Goal: Task Accomplishment & Management: Manage account settings

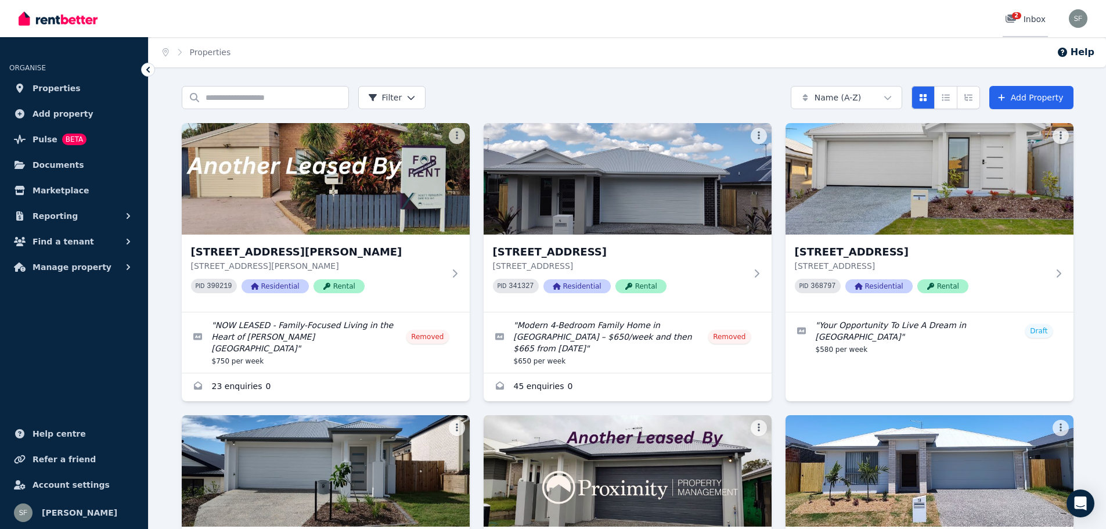
click at [1034, 22] on div "2 Inbox" at bounding box center [1025, 19] width 41 height 12
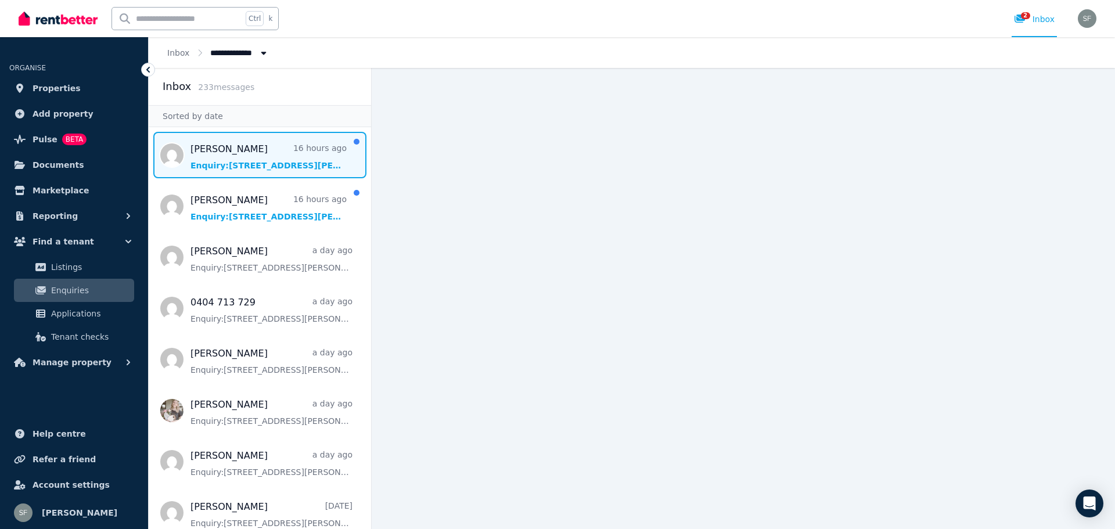
click at [253, 155] on span "Message list" at bounding box center [260, 155] width 222 height 46
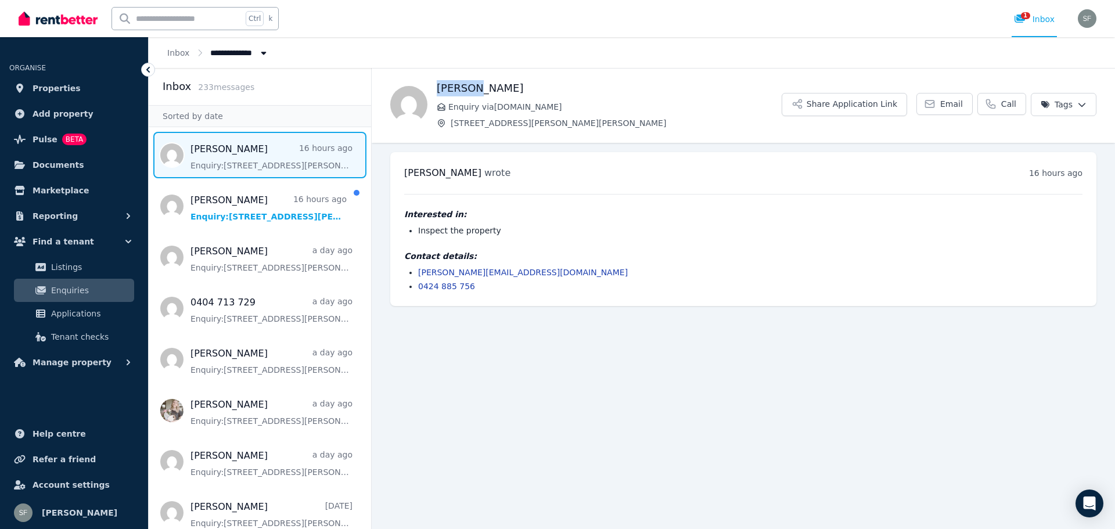
drag, startPoint x: 484, startPoint y: 88, endPoint x: 440, endPoint y: 85, distance: 44.8
click at [440, 85] on h1 "[PERSON_NAME]" at bounding box center [609, 88] width 345 height 16
copy h1 "[PERSON_NAME]"
drag, startPoint x: 539, startPoint y: 270, endPoint x: 417, endPoint y: 273, distance: 122.6
click at [417, 273] on ul "[PERSON_NAME][EMAIL_ADDRESS][DOMAIN_NAME] 0424 885 756" at bounding box center [743, 280] width 678 height 26
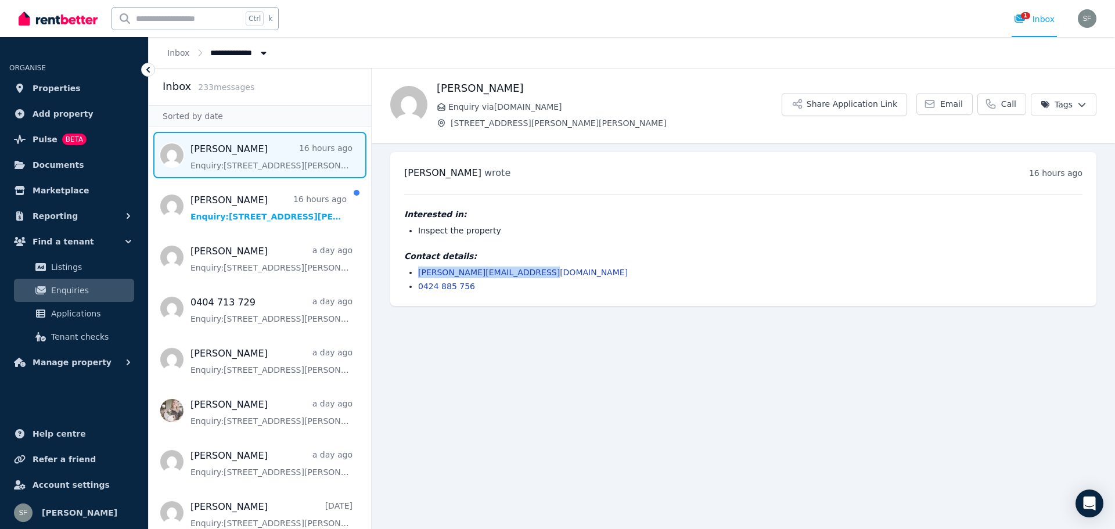
copy link "[PERSON_NAME][EMAIL_ADDRESS][DOMAIN_NAME]"
drag, startPoint x: 477, startPoint y: 286, endPoint x: 412, endPoint y: 289, distance: 64.5
click at [412, 289] on ul "[PERSON_NAME][EMAIL_ADDRESS][DOMAIN_NAME] 0424 885 756" at bounding box center [743, 280] width 678 height 26
copy link "0424 885 756"
drag, startPoint x: 558, startPoint y: 105, endPoint x: 448, endPoint y: 107, distance: 109.8
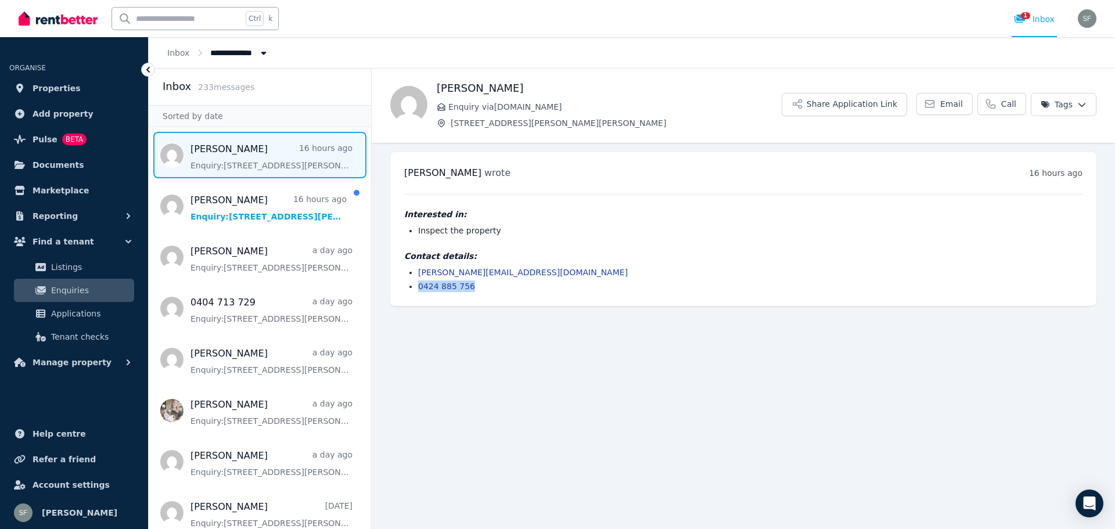
click at [448, 107] on span "Enquiry via [DOMAIN_NAME]" at bounding box center [614, 107] width 333 height 12
drag, startPoint x: 563, startPoint y: 104, endPoint x: 447, endPoint y: 103, distance: 116.7
click at [447, 103] on p "Enquiry via [DOMAIN_NAME]" at bounding box center [609, 107] width 345 height 12
copy span "Enquiry via [DOMAIN_NAME]"
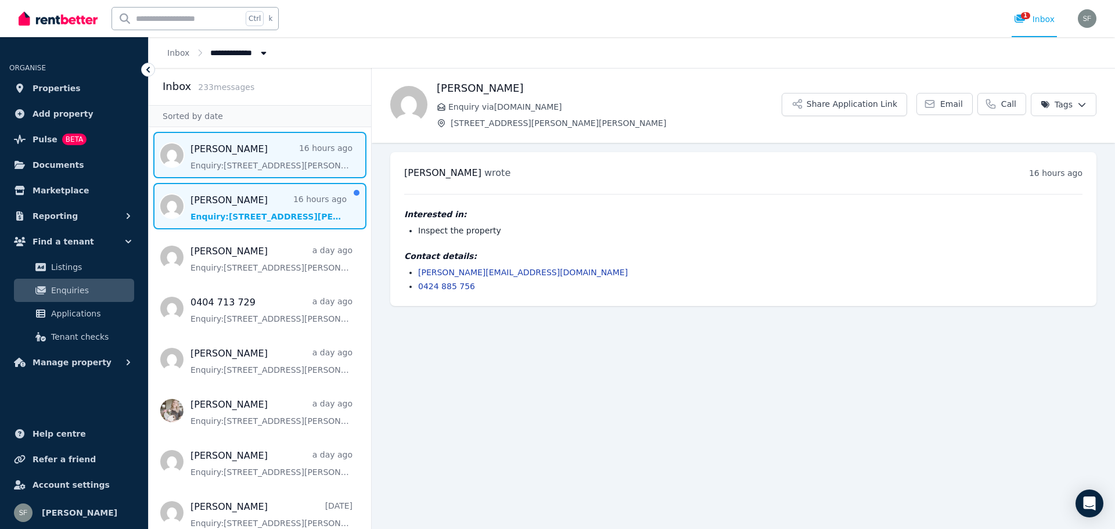
click at [262, 203] on span "Message list" at bounding box center [260, 206] width 222 height 46
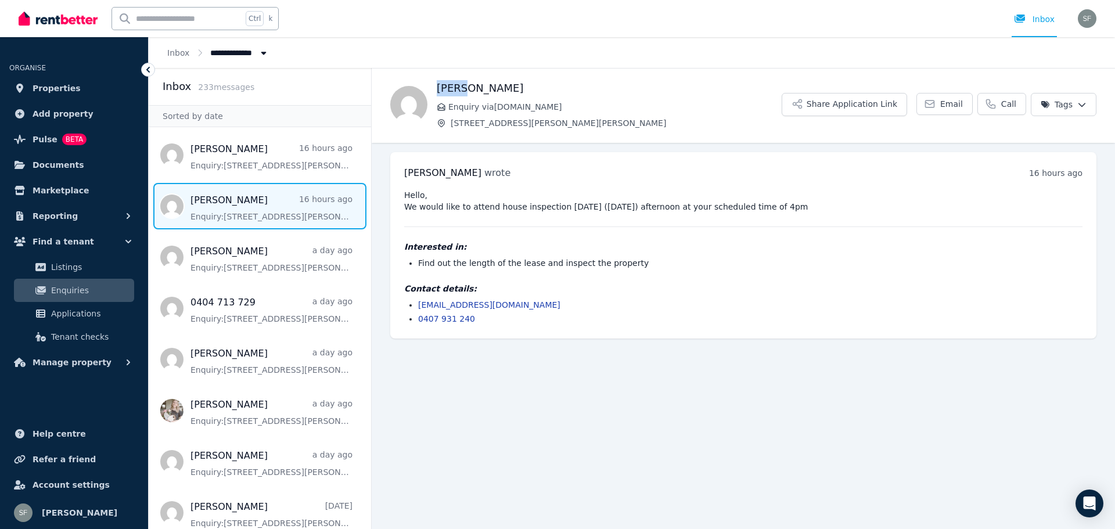
drag, startPoint x: 485, startPoint y: 88, endPoint x: 437, endPoint y: 85, distance: 48.2
click at [437, 85] on h1 "[PERSON_NAME]" at bounding box center [609, 88] width 345 height 16
copy h1 "[PERSON_NAME]"
drag, startPoint x: 524, startPoint y: 304, endPoint x: 417, endPoint y: 301, distance: 107.4
click at [417, 301] on ul "[EMAIL_ADDRESS][DOMAIN_NAME] 0407 931 240" at bounding box center [743, 312] width 678 height 26
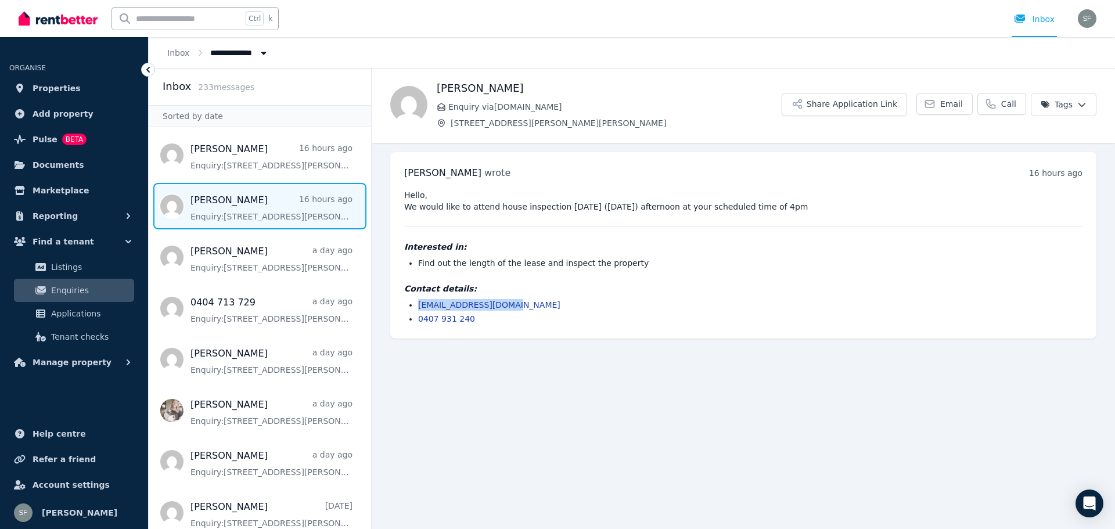
copy link "[EMAIL_ADDRESS][DOMAIN_NAME]"
drag, startPoint x: 473, startPoint y: 322, endPoint x: 413, endPoint y: 320, distance: 59.9
click at [413, 320] on ul "[EMAIL_ADDRESS][DOMAIN_NAME] 0407 931 240" at bounding box center [743, 312] width 678 height 26
copy link "0407 931 240"
drag, startPoint x: 568, startPoint y: 105, endPoint x: 441, endPoint y: 106, distance: 126.6
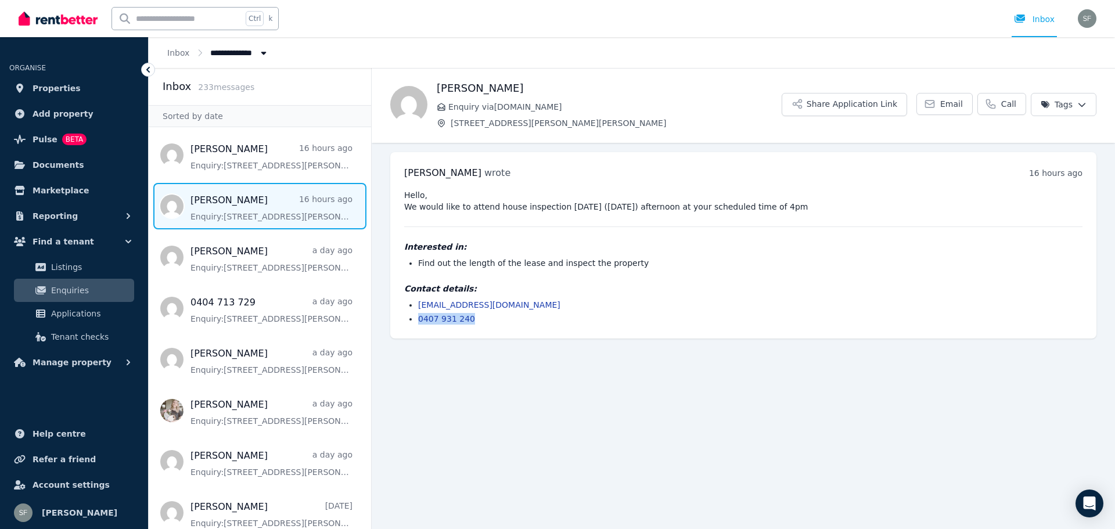
click at [441, 106] on p "Enquiry via [DOMAIN_NAME]" at bounding box center [609, 107] width 345 height 12
copy span "Enquiry via [DOMAIN_NAME]"
click at [89, 90] on link "Properties" at bounding box center [73, 88] width 129 height 23
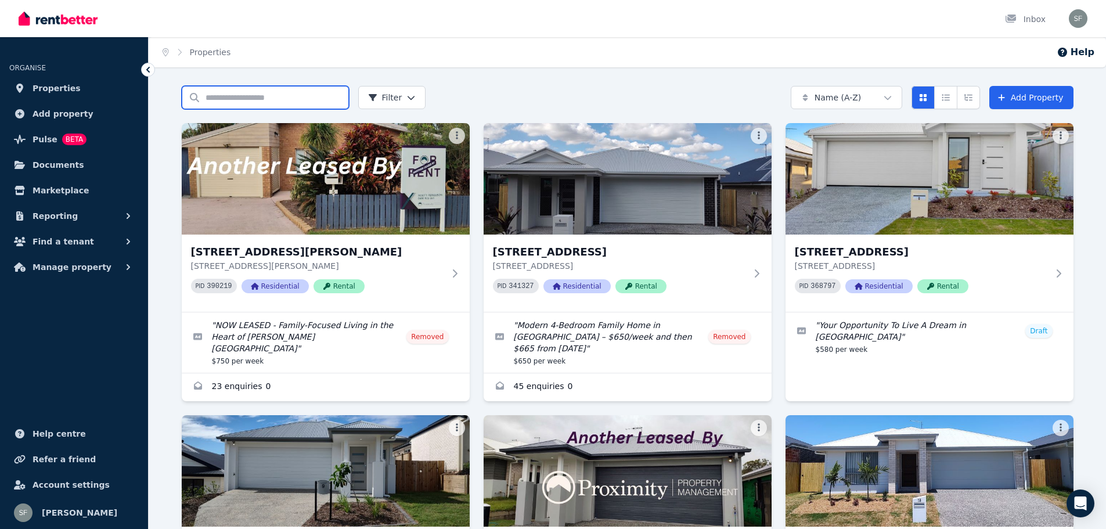
click at [242, 104] on input "Search properties" at bounding box center [265, 97] width 167 height 23
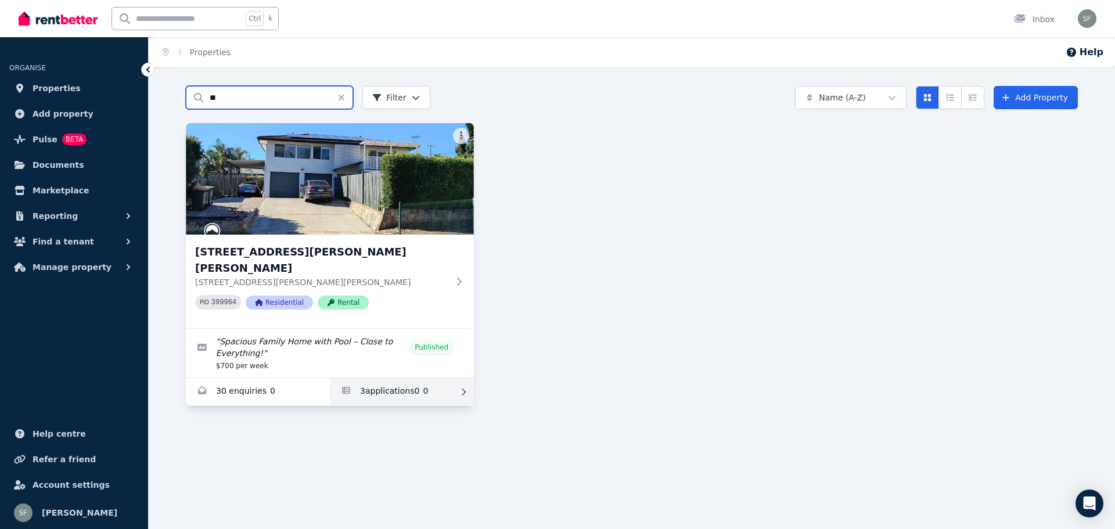
type input "**"
click at [378, 378] on link "Applications for 121 Denham St, Bracken Ridge" at bounding box center [402, 392] width 144 height 28
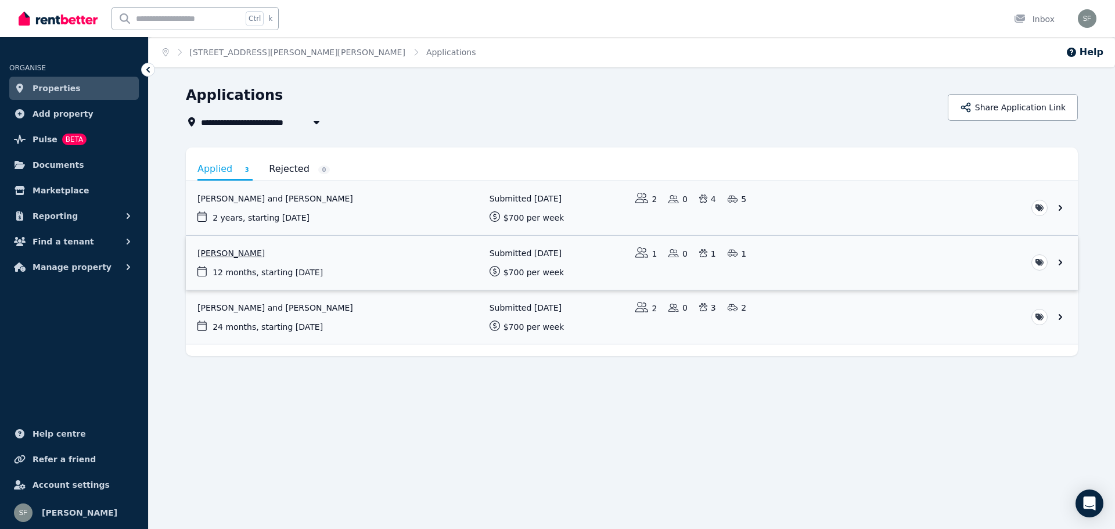
click at [355, 255] on link "View application: Millie Ehrke" at bounding box center [632, 263] width 892 height 54
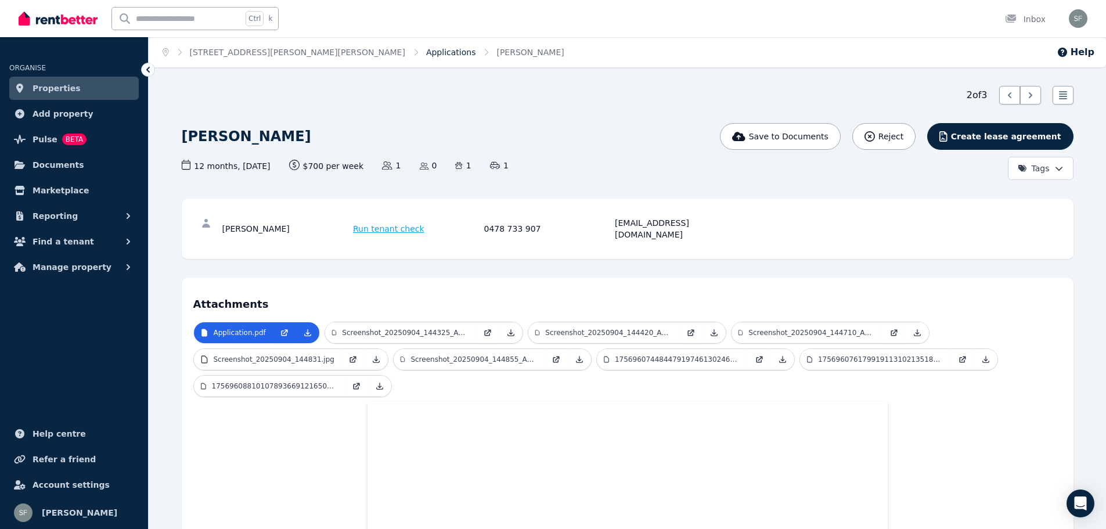
click at [426, 52] on link "Applications" at bounding box center [451, 52] width 50 height 9
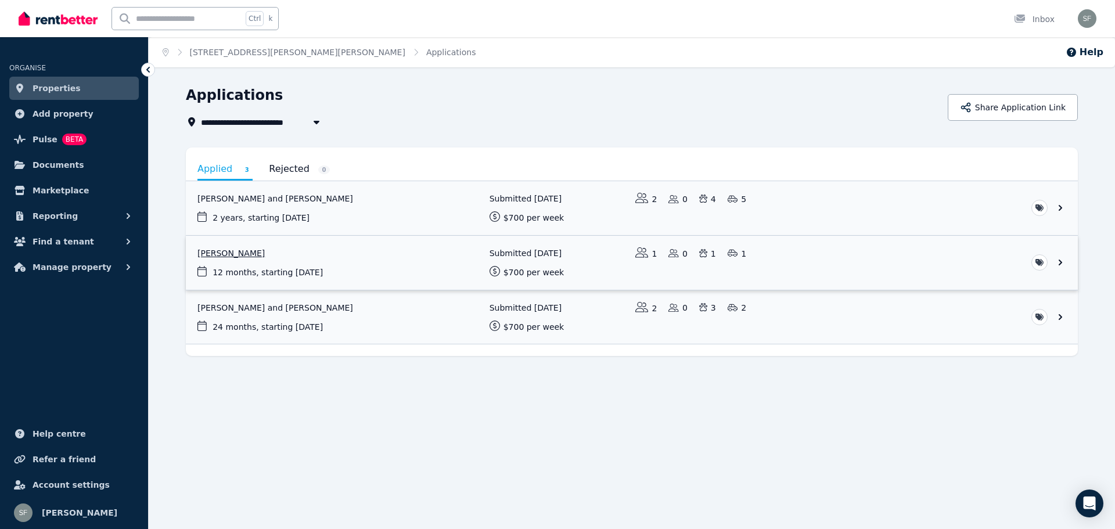
click at [274, 261] on link "View application: Millie Ehrke" at bounding box center [632, 263] width 892 height 54
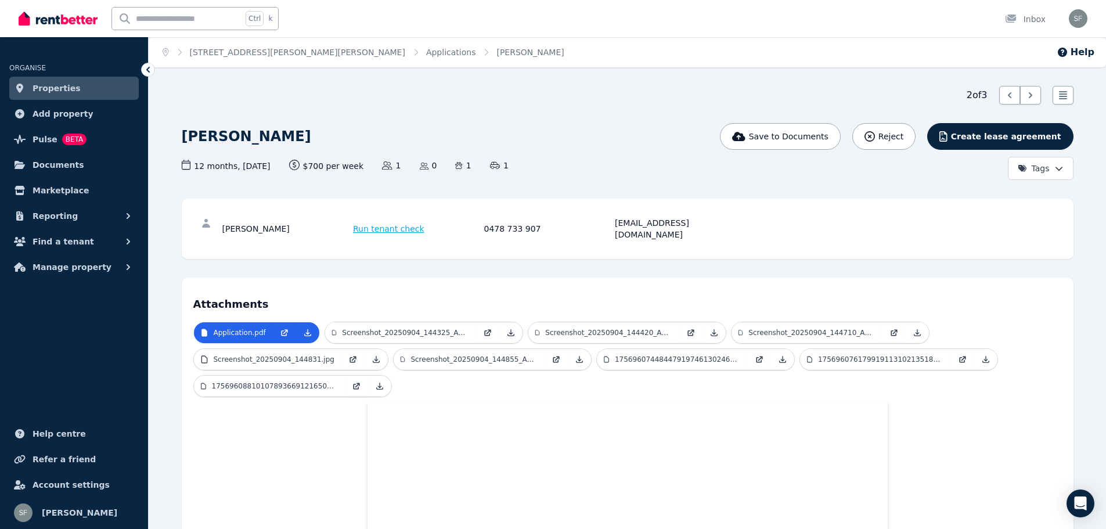
drag, startPoint x: 333, startPoint y: 48, endPoint x: 338, endPoint y: 93, distance: 45.0
click at [426, 48] on link "Applications" at bounding box center [451, 52] width 50 height 9
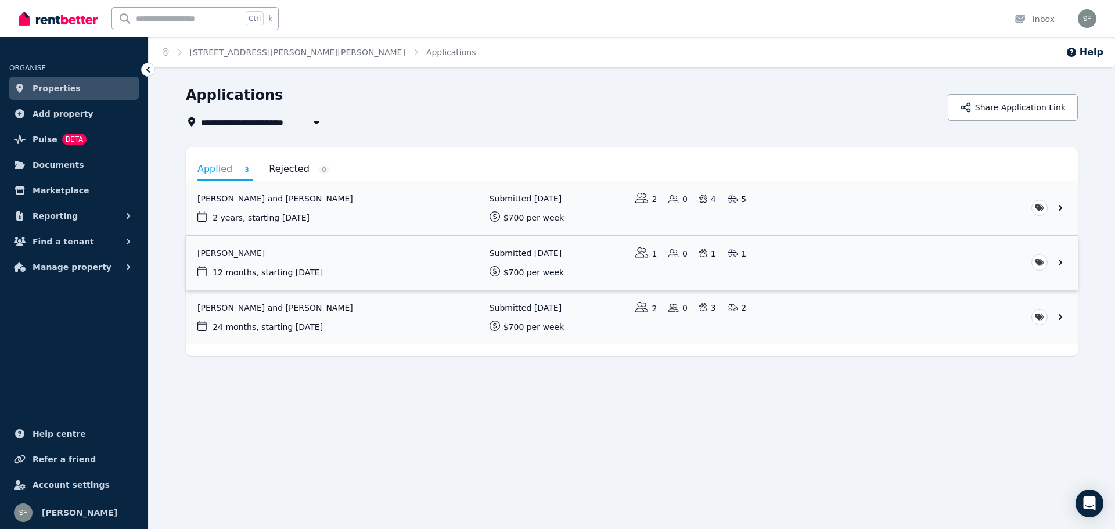
click at [323, 258] on link "View application: Millie Ehrke" at bounding box center [632, 263] width 892 height 54
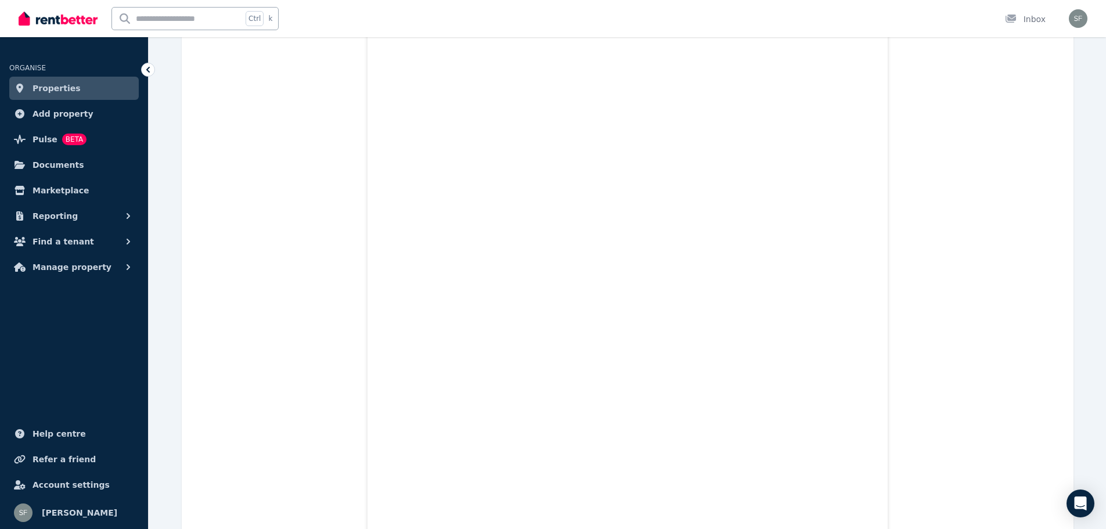
scroll to position [8984, 0]
